Goal: Find specific page/section: Find specific page/section

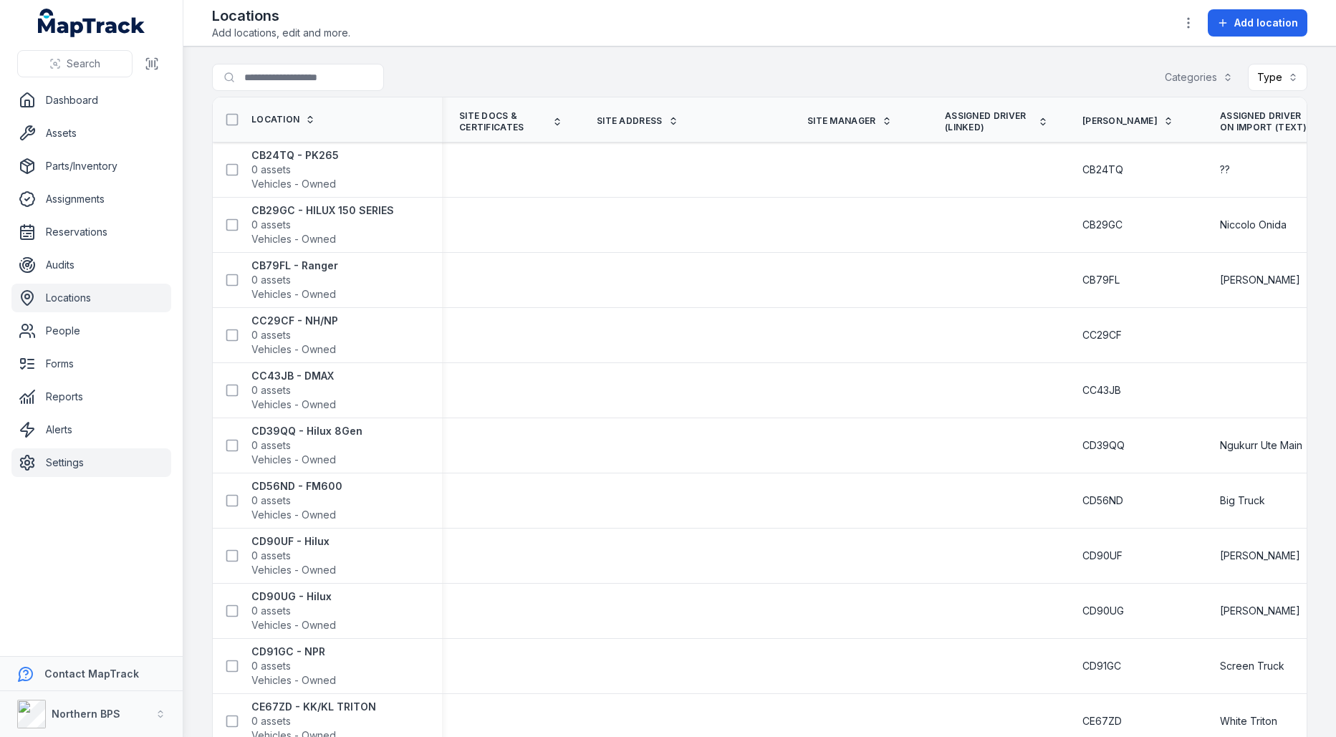
click at [53, 469] on link "Settings" at bounding box center [91, 462] width 160 height 29
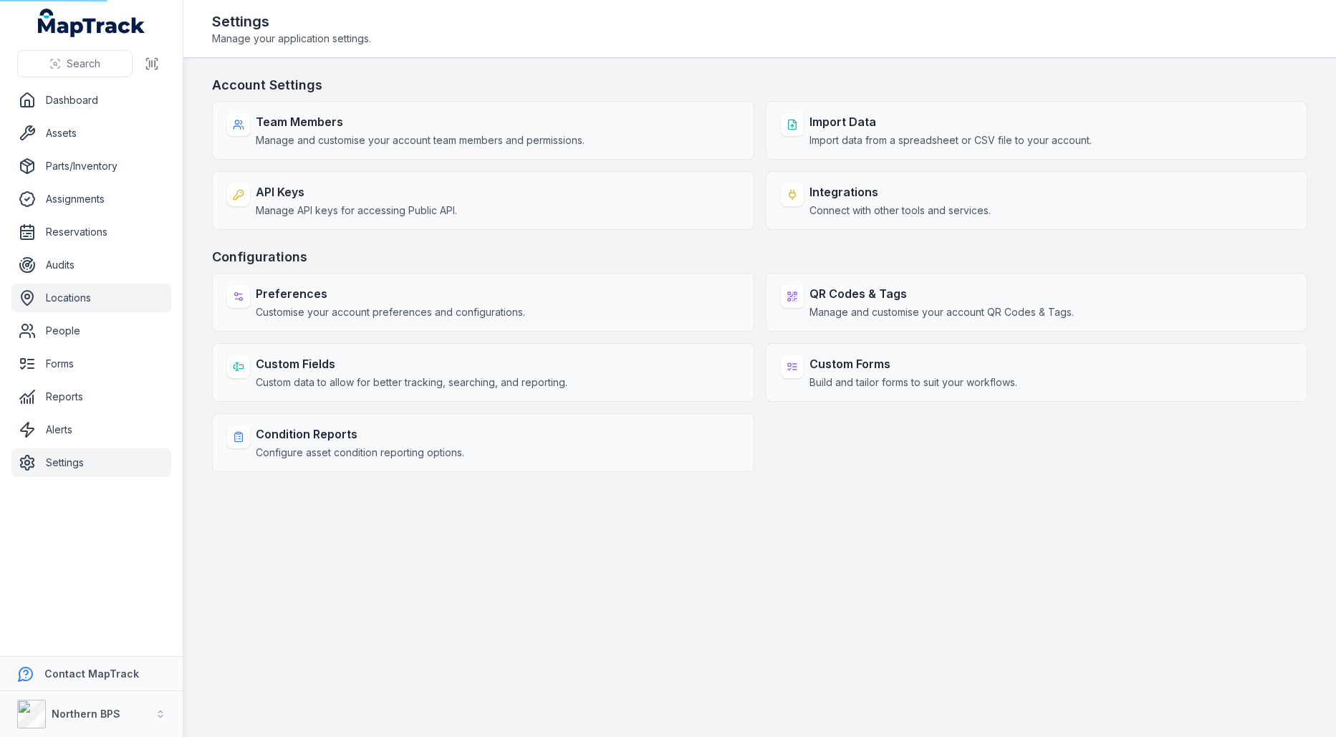
click at [117, 305] on link "Locations" at bounding box center [91, 298] width 160 height 29
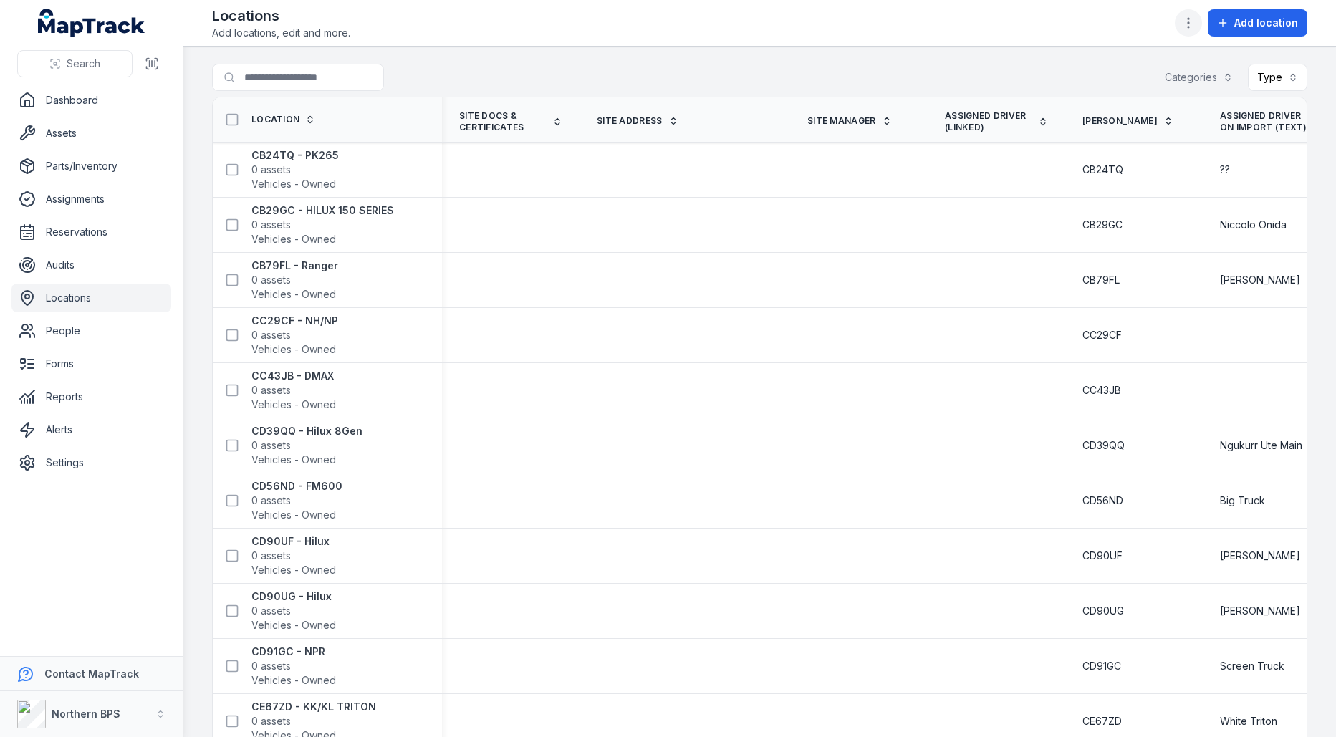
click at [1185, 25] on icon "button" at bounding box center [1188, 23] width 14 height 14
click at [1115, 68] on link "Import data" at bounding box center [1098, 61] width 53 height 14
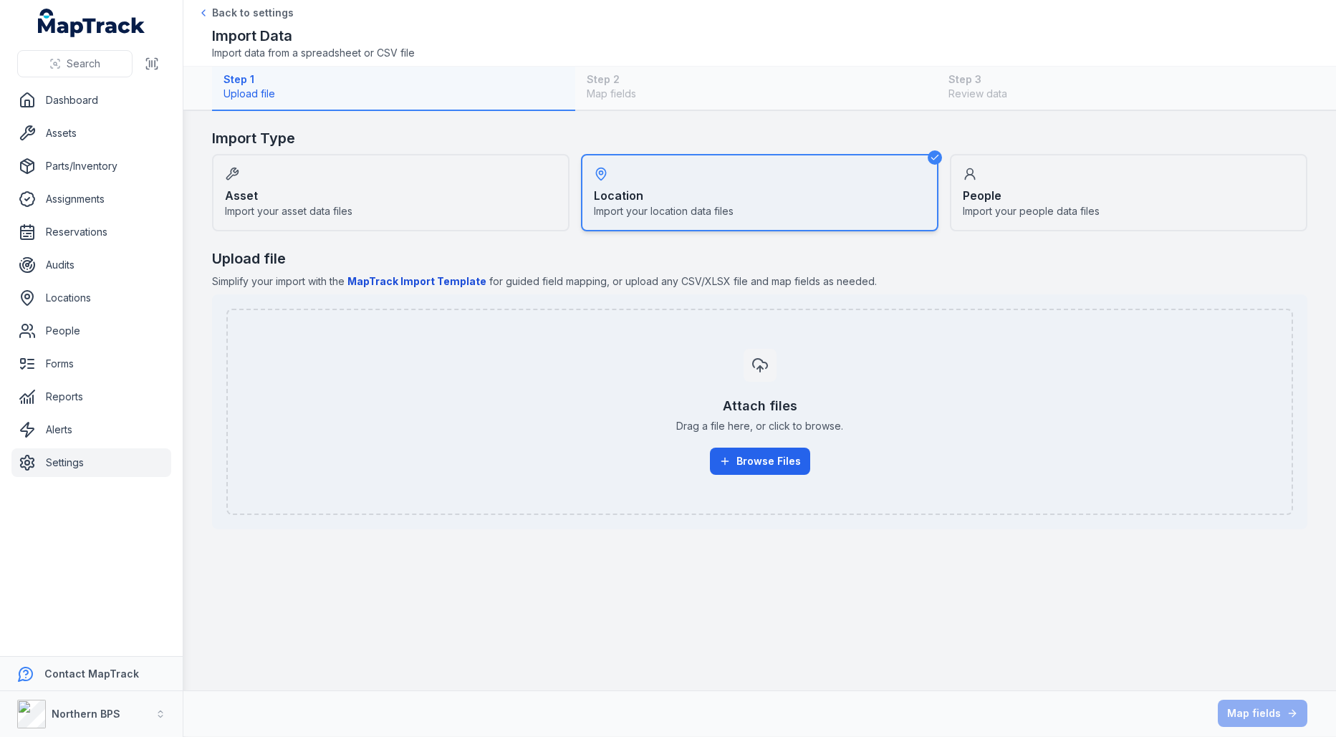
click at [97, 464] on link "Settings" at bounding box center [91, 462] width 160 height 29
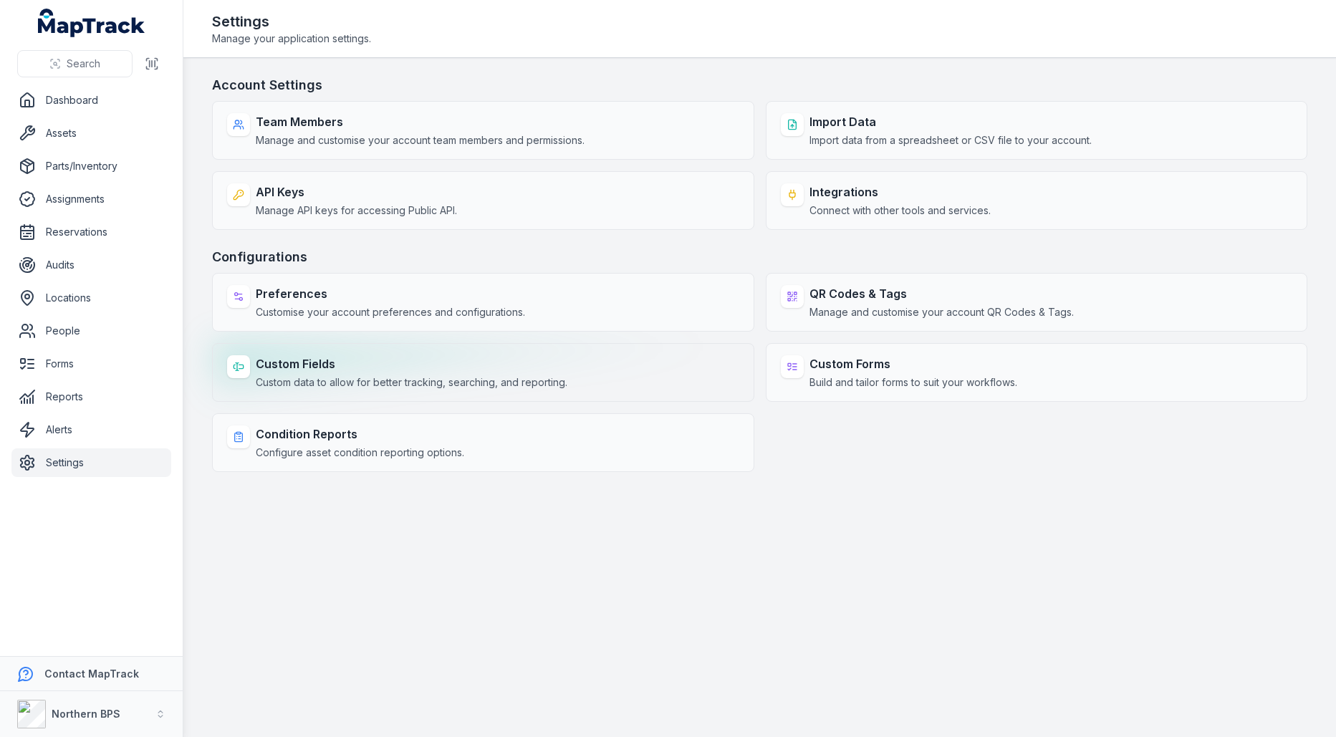
click at [448, 377] on span "Custom data to allow for better tracking, searching, and reporting." at bounding box center [412, 382] width 312 height 14
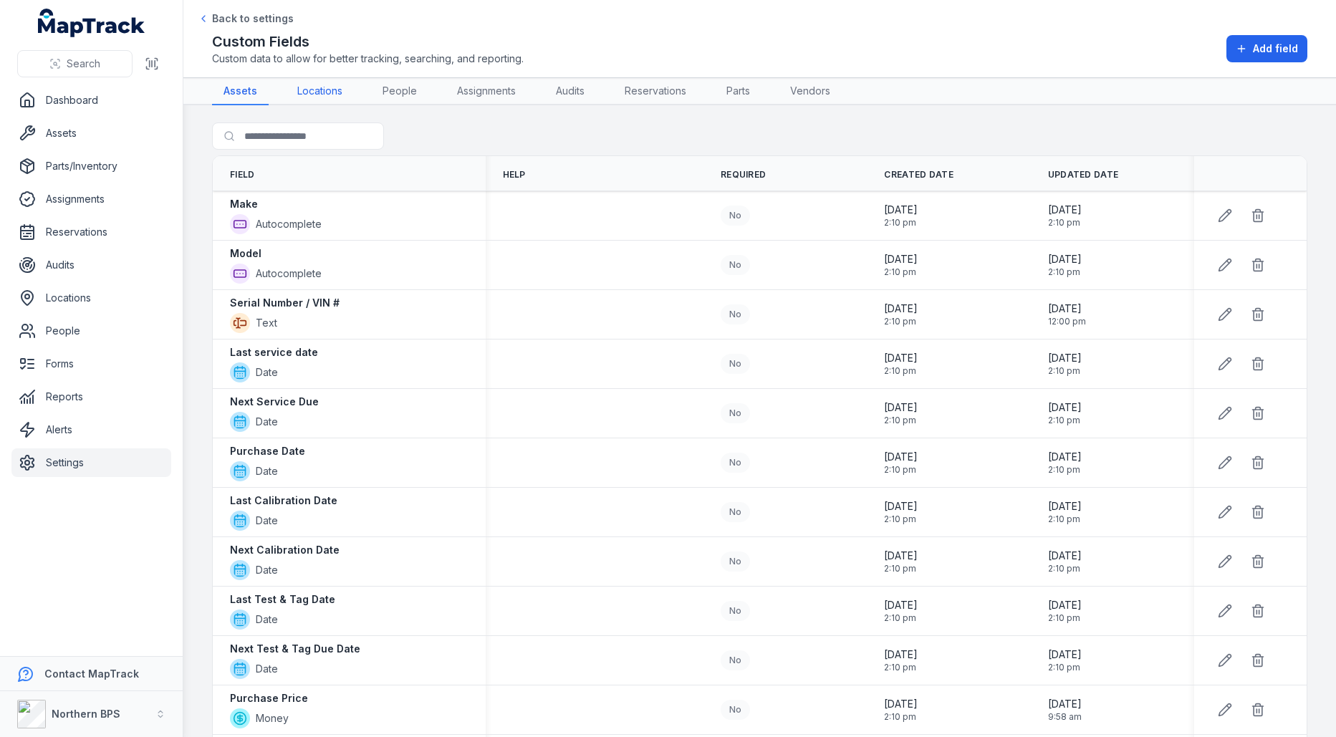
click at [299, 90] on link "Locations" at bounding box center [320, 91] width 68 height 27
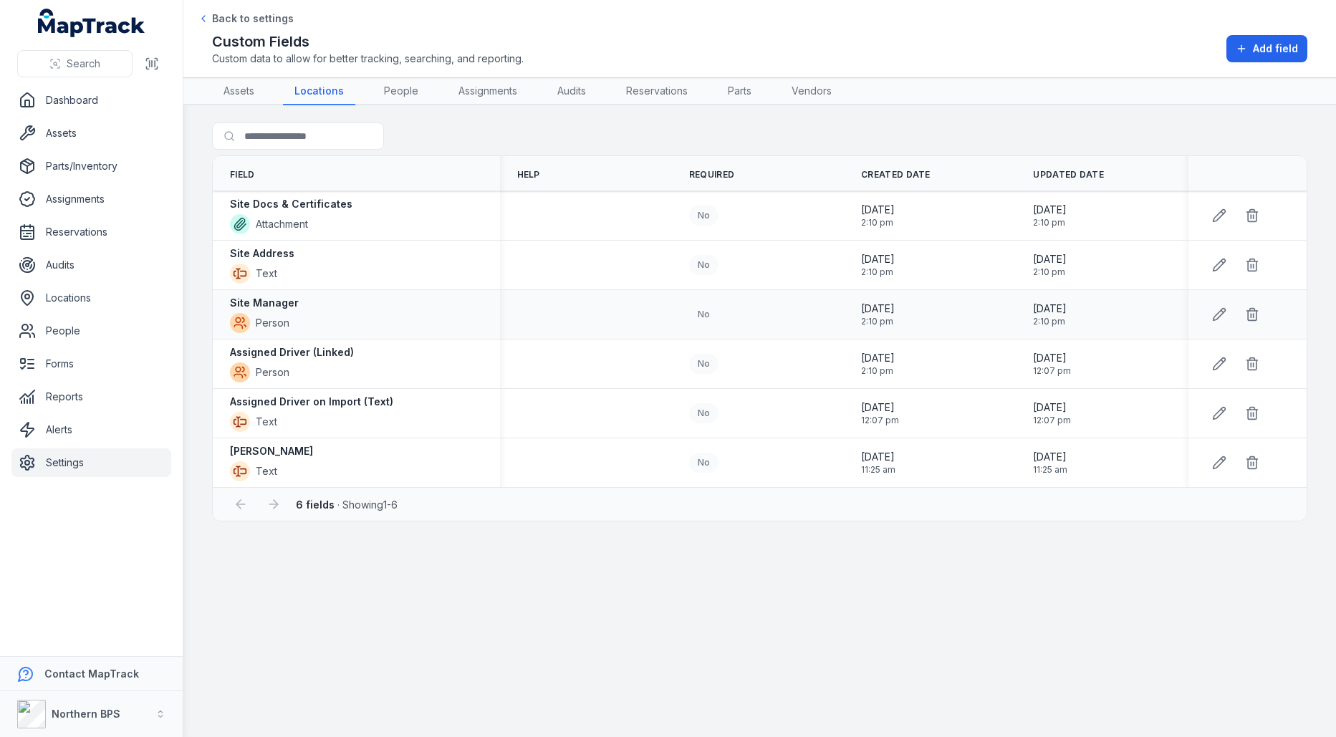
click at [490, 292] on div "Site Manager Person" at bounding box center [356, 314] width 287 height 49
click at [597, 319] on td at bounding box center [586, 314] width 172 height 49
click at [692, 120] on main "Search for fields Field Help Required Created Date Updated Date Site Docs & Cer…" at bounding box center [759, 421] width 1152 height 632
click at [54, 126] on link "Assets" at bounding box center [91, 133] width 160 height 29
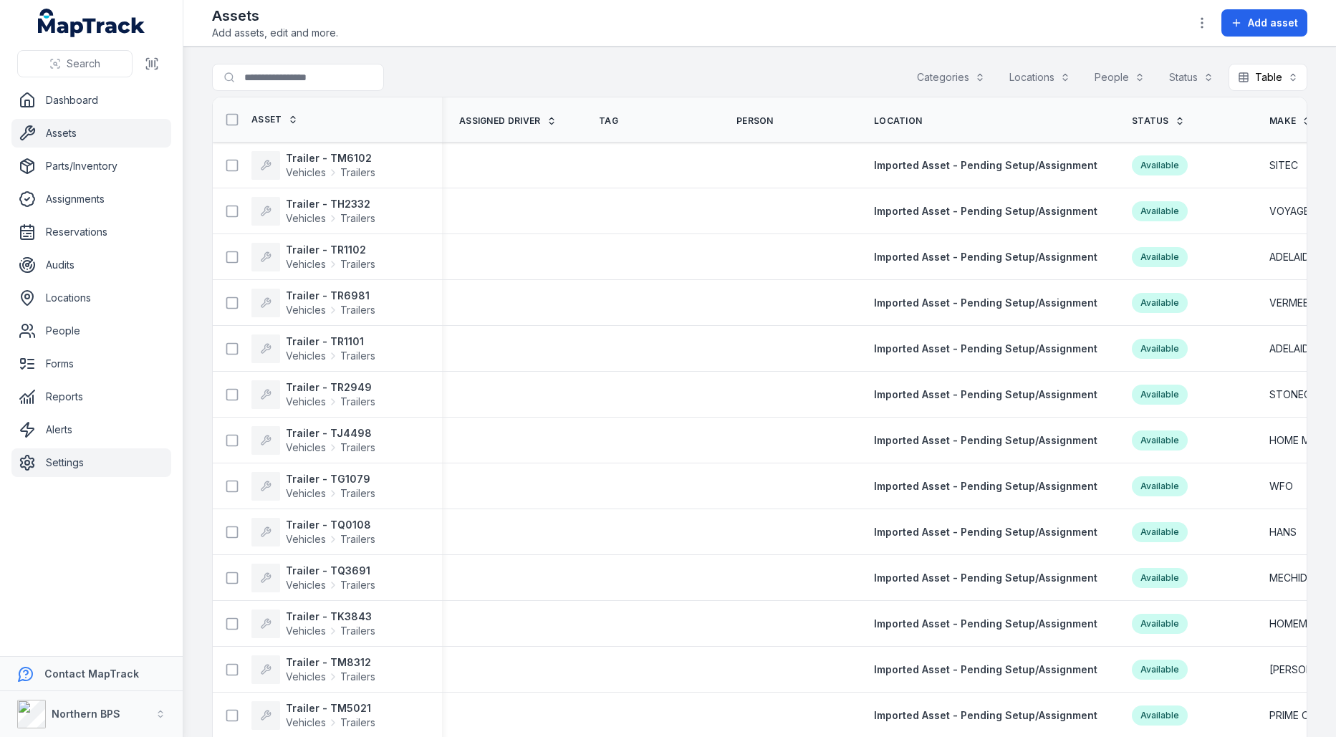
click at [77, 461] on link "Settings" at bounding box center [91, 462] width 160 height 29
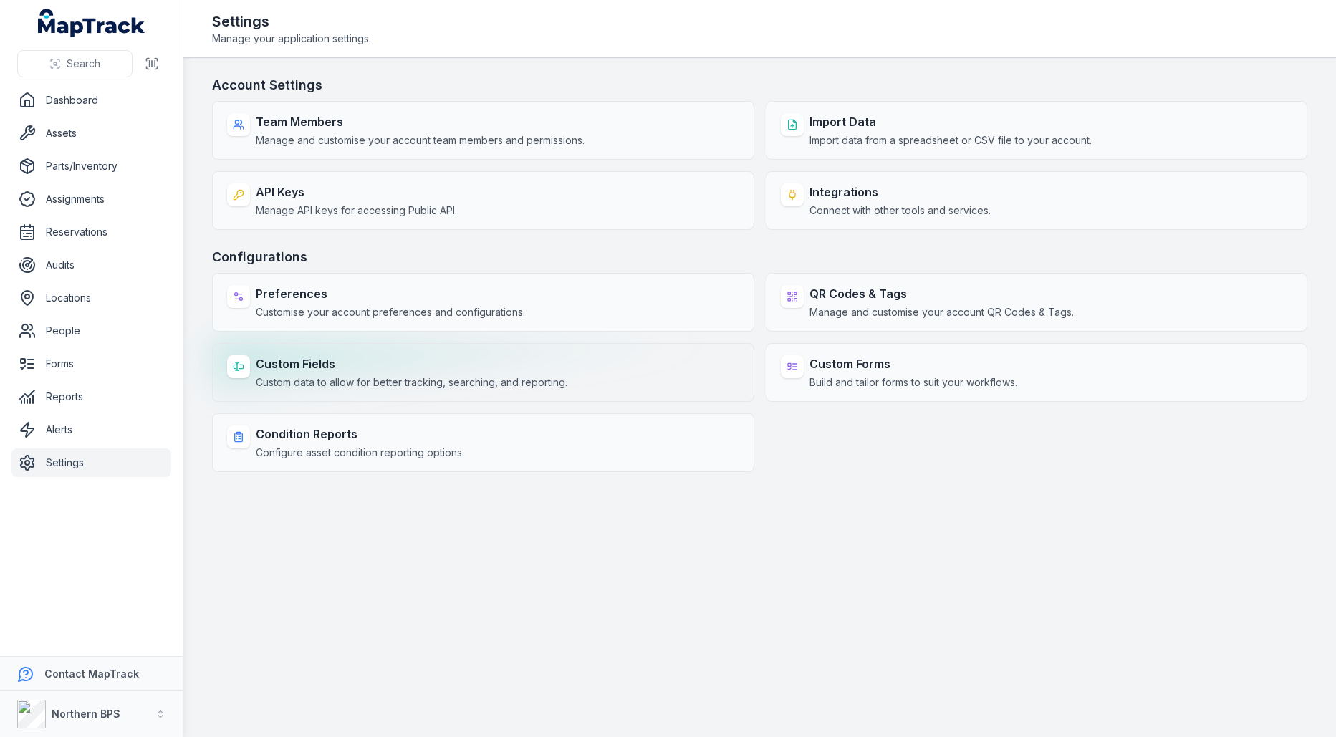
click at [462, 365] on strong "Custom Fields" at bounding box center [412, 363] width 312 height 17
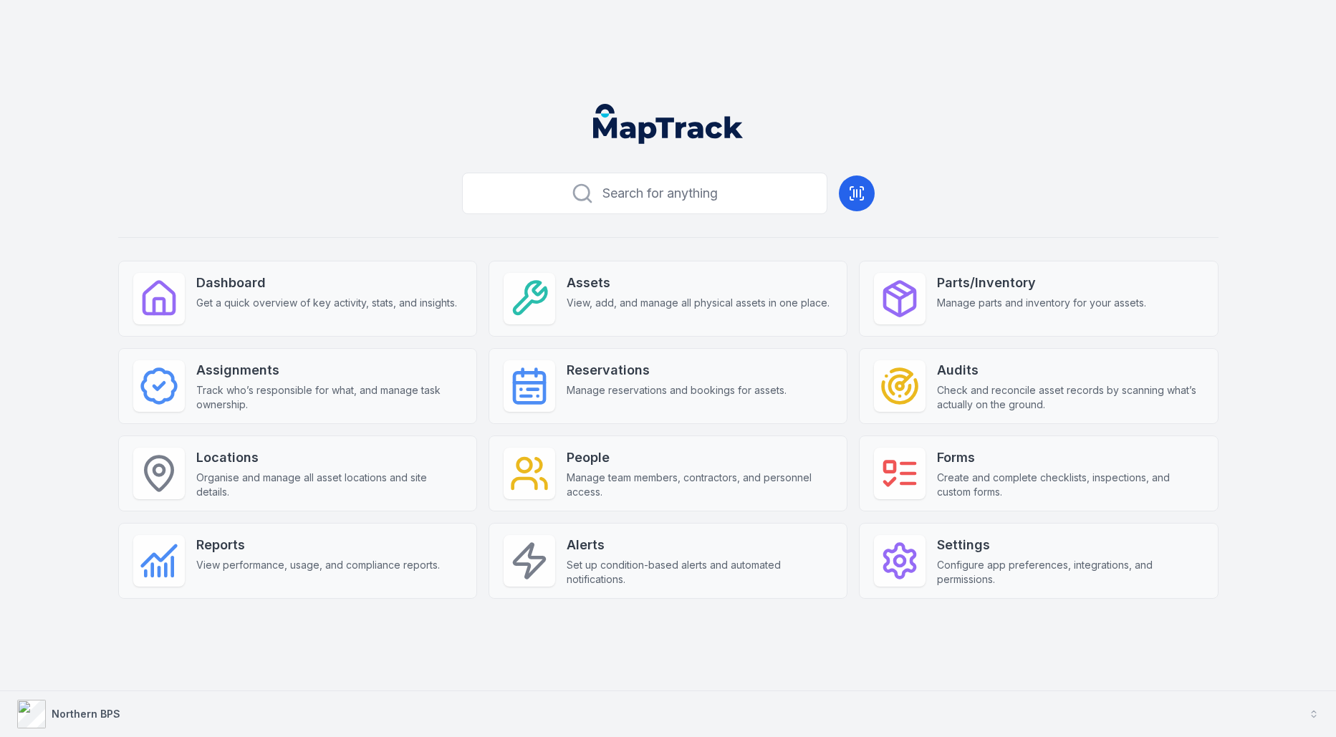
click at [380, 715] on button "Northern BPS" at bounding box center [668, 714] width 1336 height 46
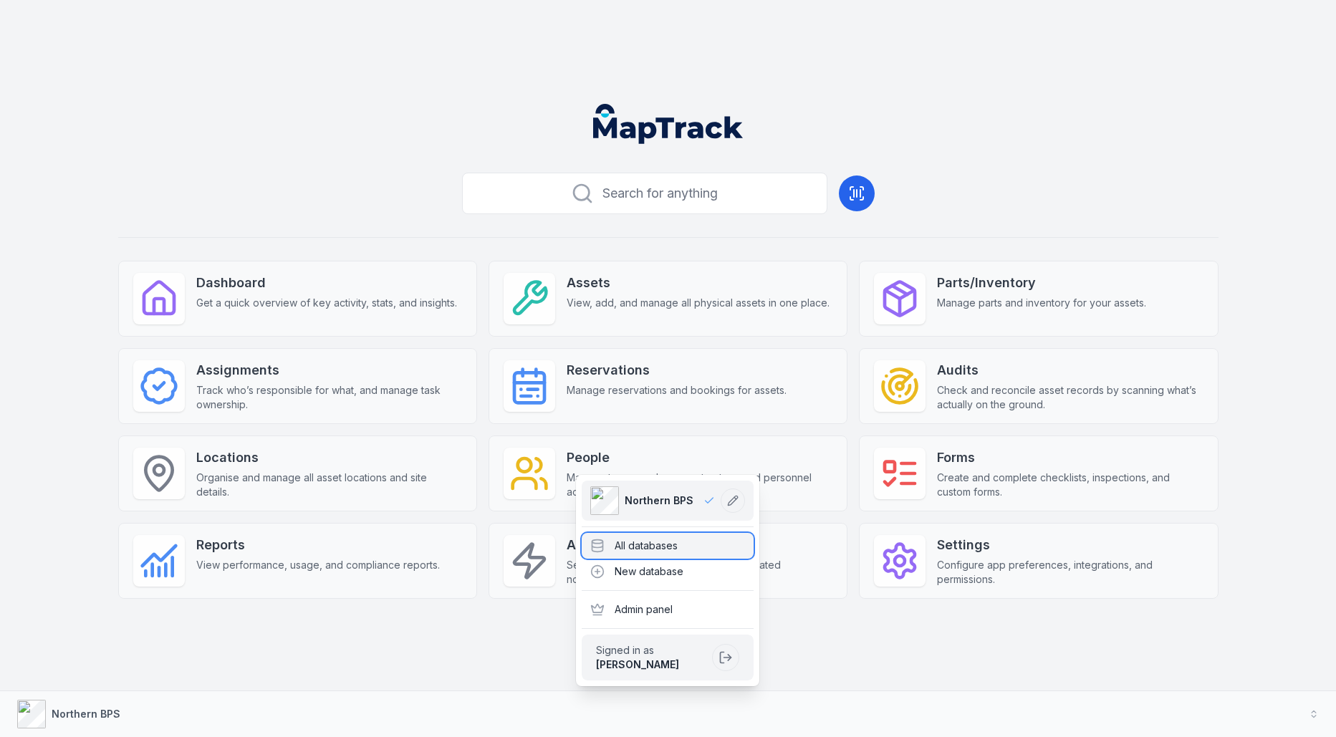
click at [608, 553] on div "All databases" at bounding box center [667, 546] width 172 height 26
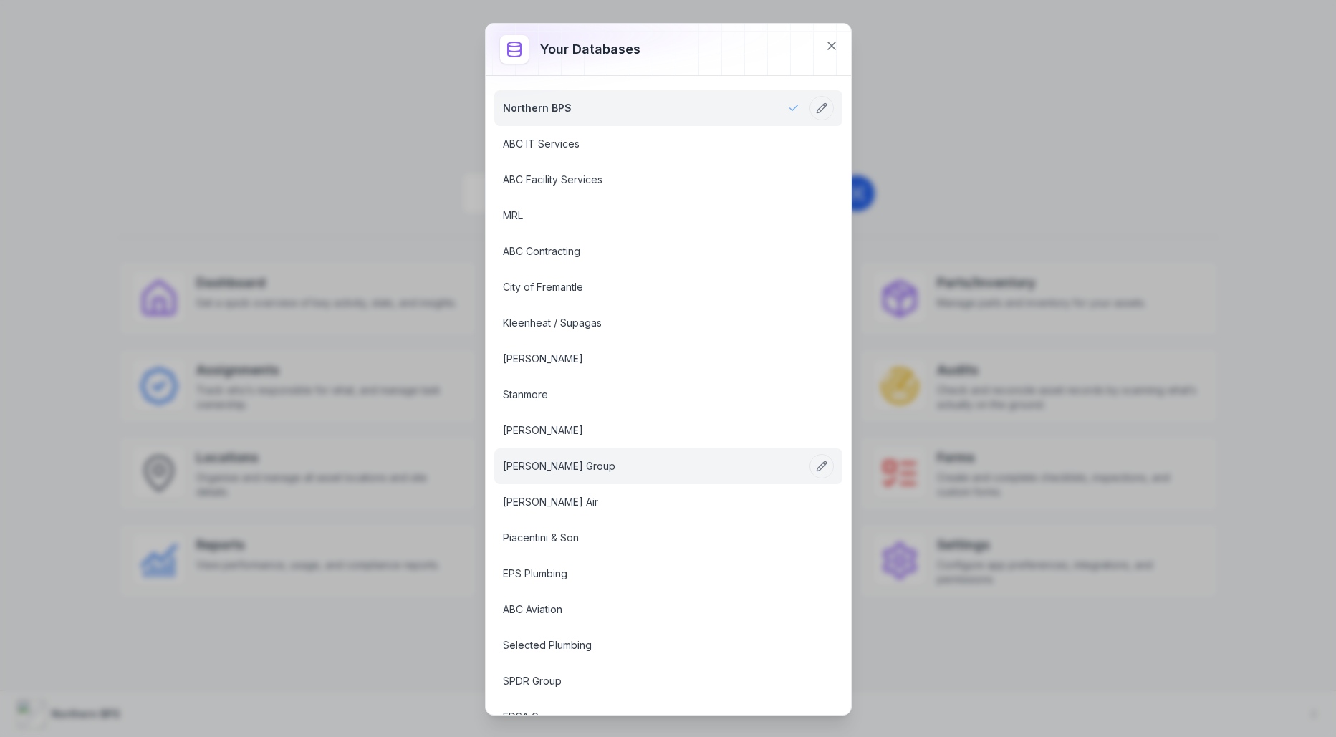
scroll to position [1757, 0]
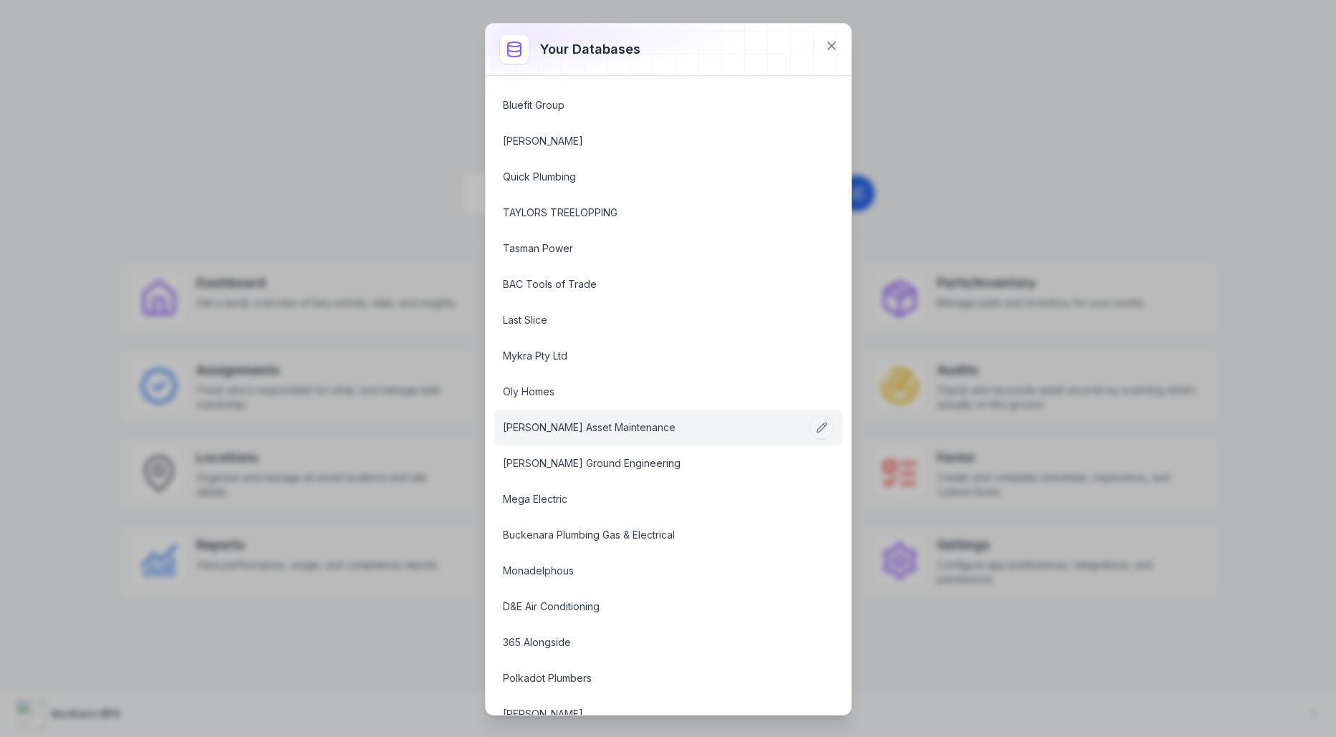
click at [646, 420] on link "[PERSON_NAME] Asset Maintenance" at bounding box center [651, 427] width 296 height 14
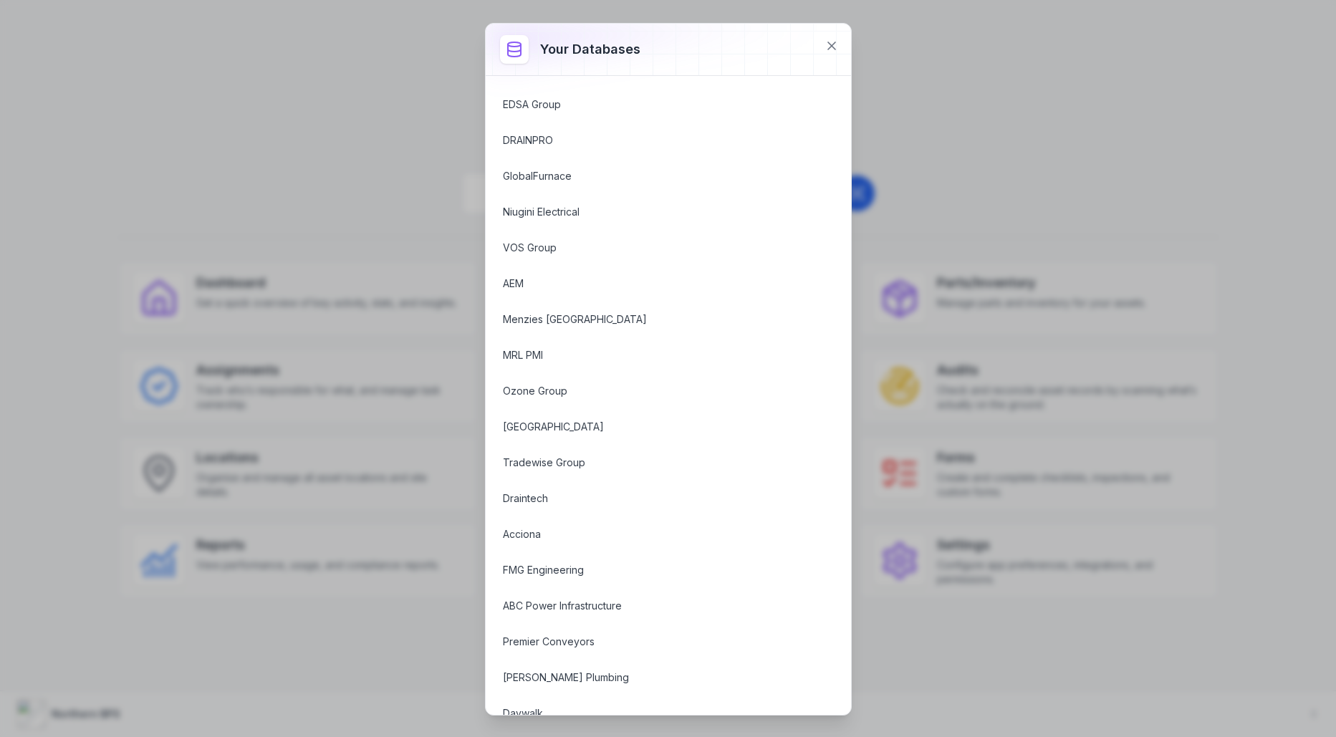
scroll to position [56, 0]
